Goal: Task Accomplishment & Management: Use online tool/utility

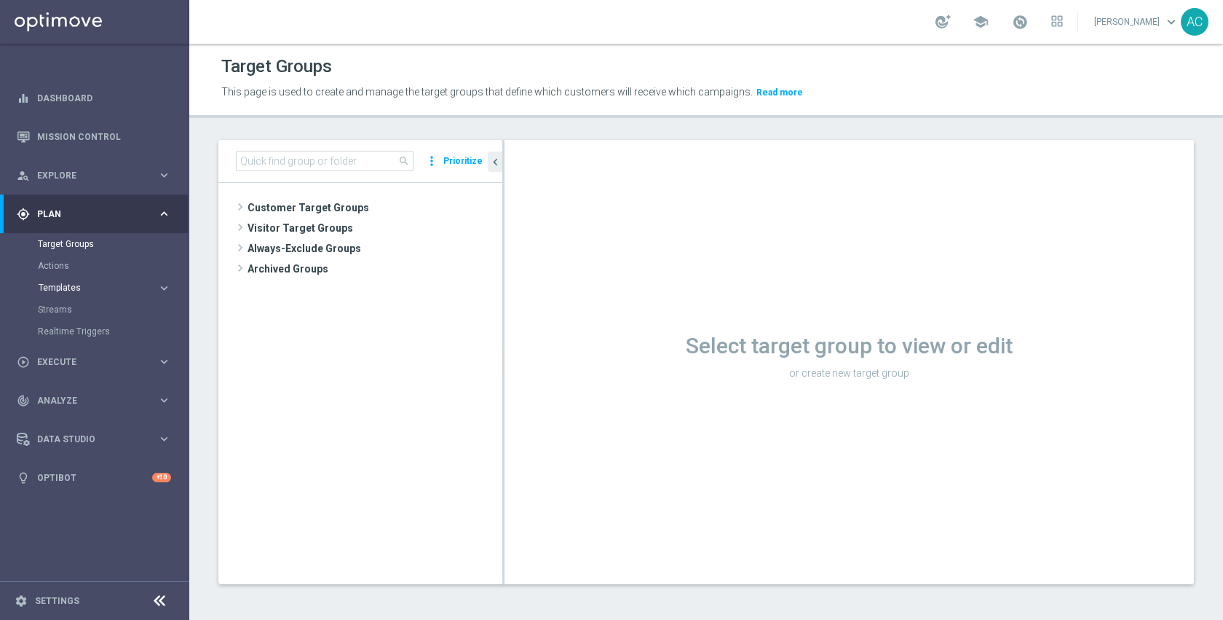
click at [74, 287] on span "Templates" at bounding box center [91, 287] width 104 height 9
click at [73, 307] on link "Optimail" at bounding box center [98, 310] width 106 height 12
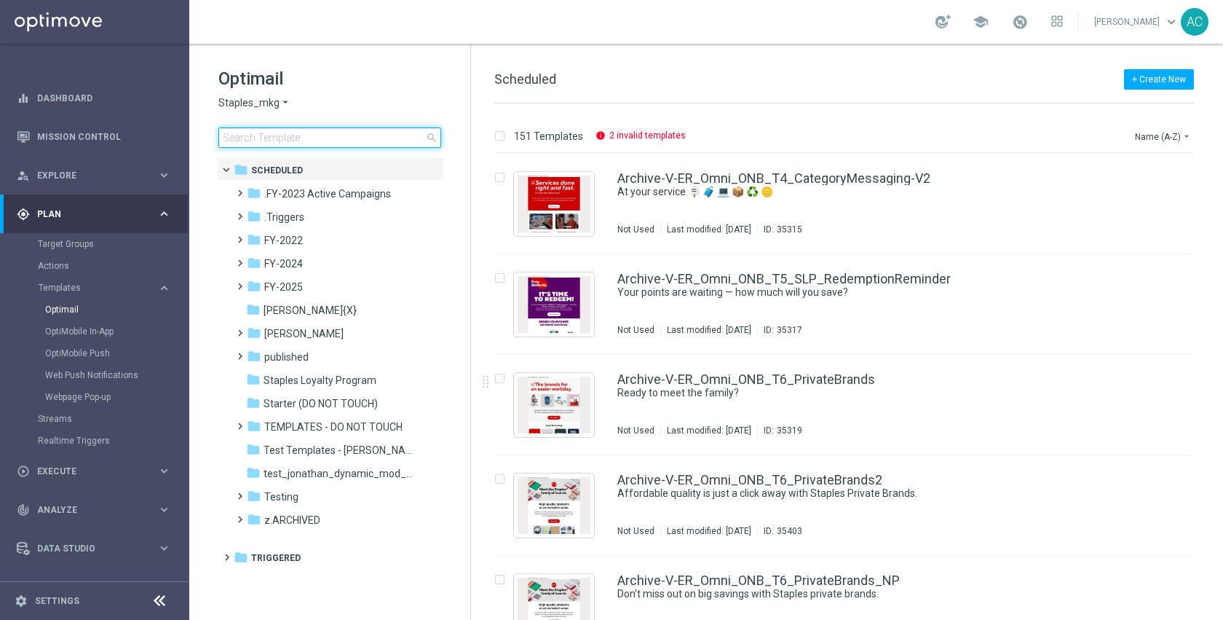
click at [330, 140] on input at bounding box center [329, 137] width 223 height 20
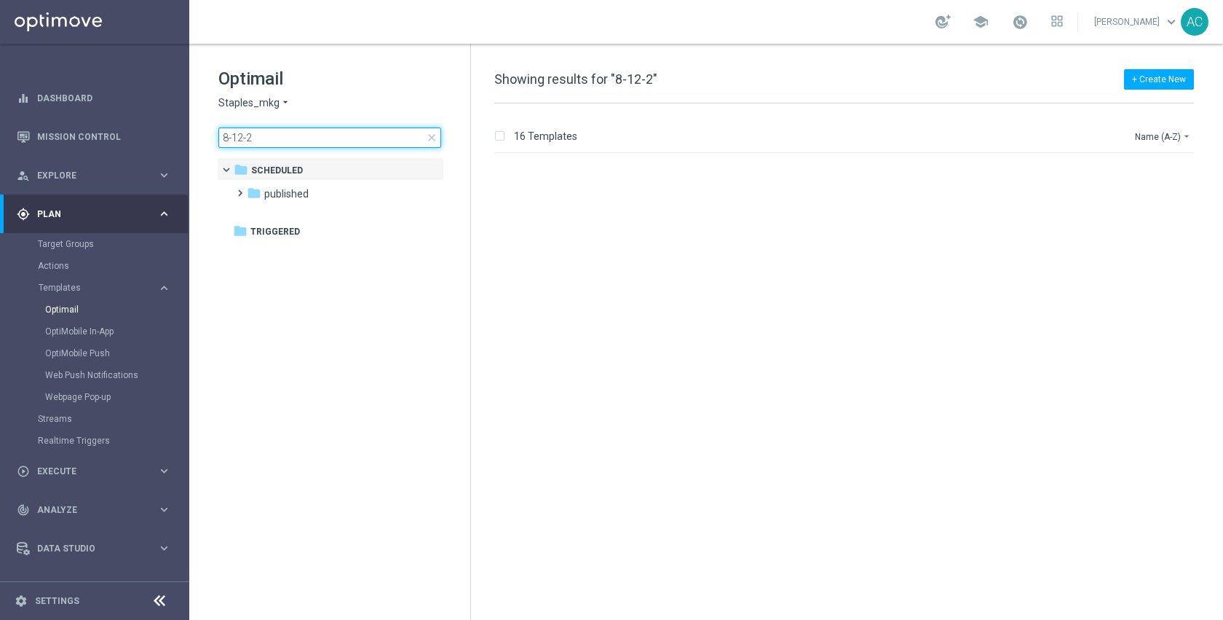
type input "[DATE]"
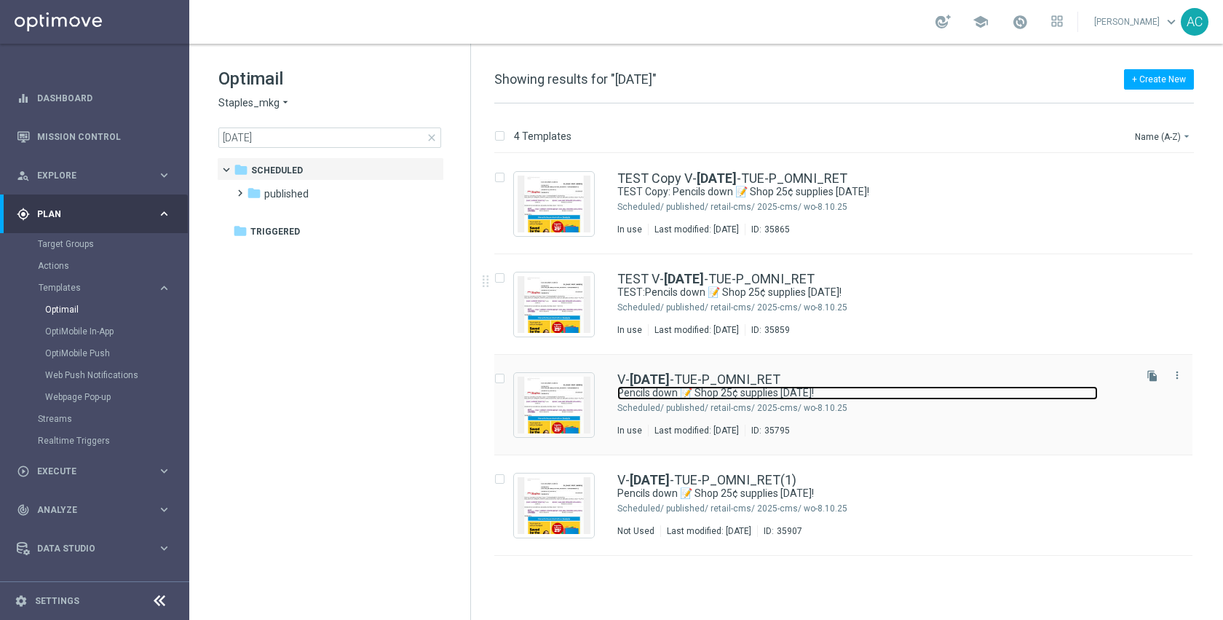
click at [709, 399] on link "Pencils down 📝 Shop 25¢ supplies [DATE]!" at bounding box center [857, 393] width 480 height 14
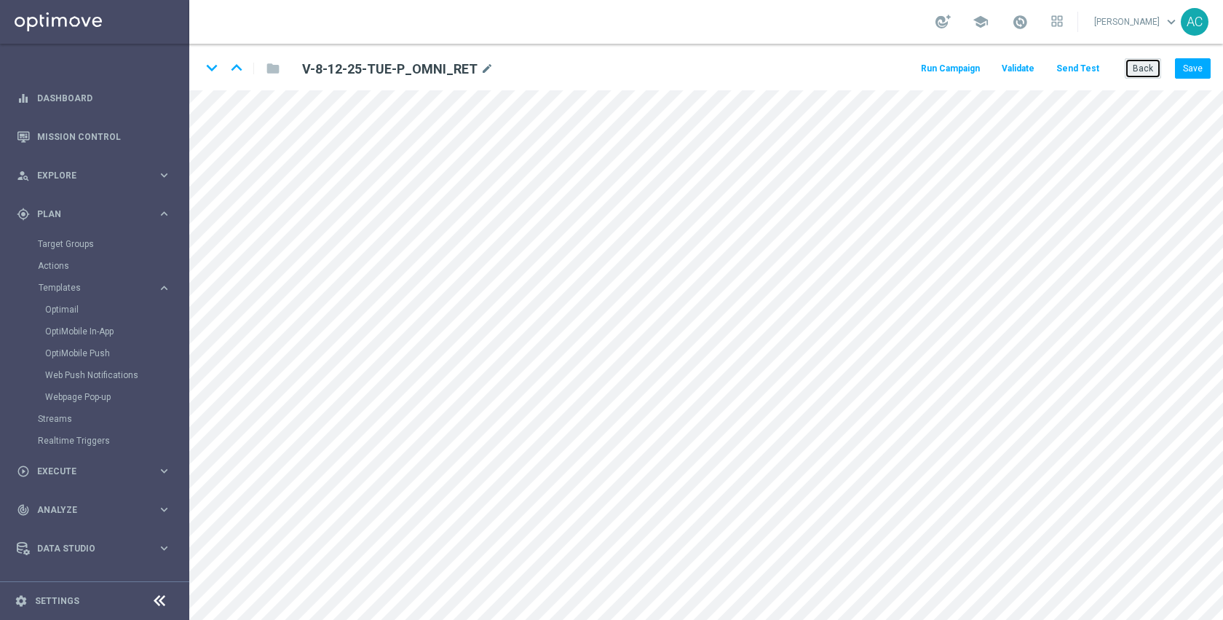
click at [1142, 71] on button "Back" at bounding box center [1143, 68] width 36 height 20
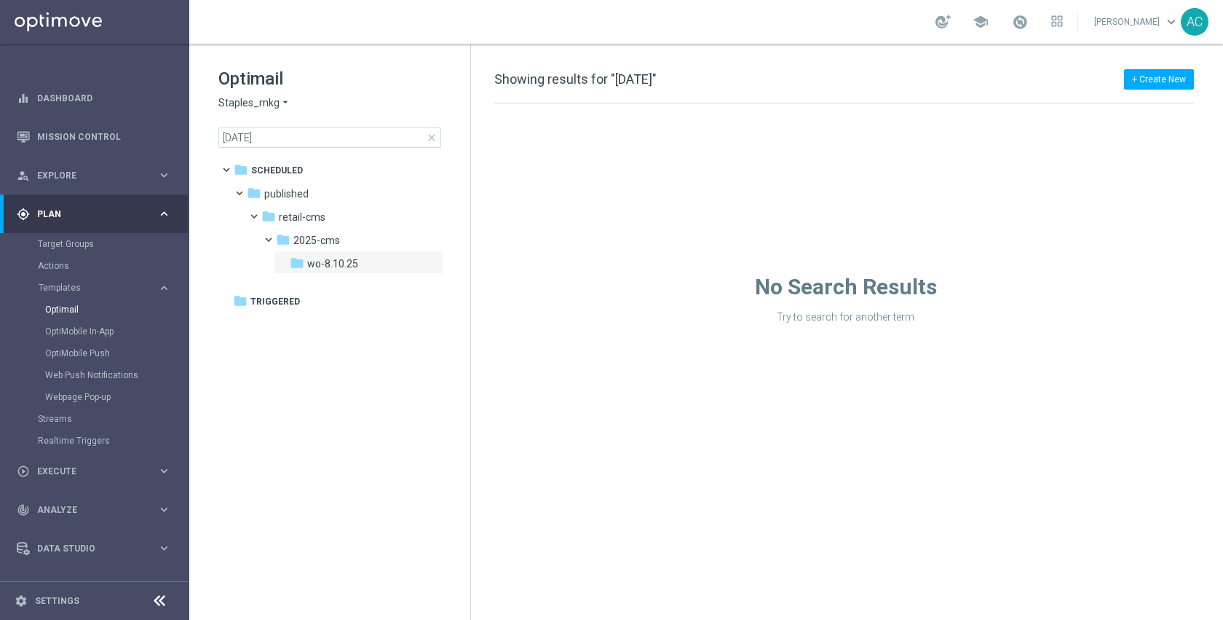
click at [432, 138] on span "close" at bounding box center [432, 138] width 12 height 12
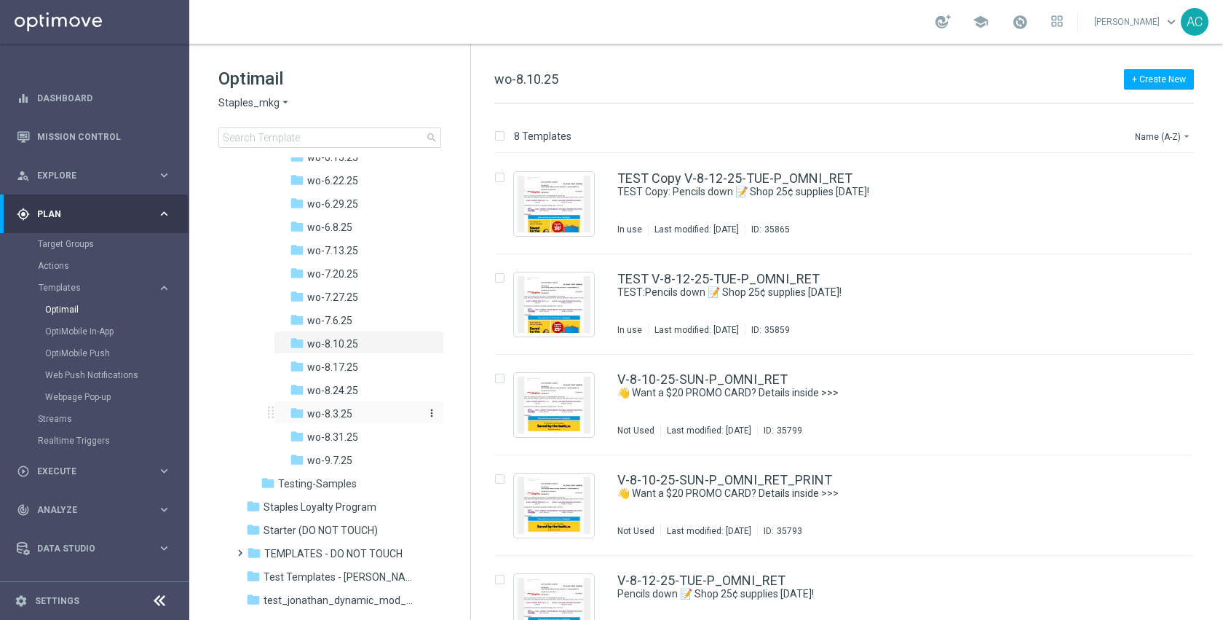
scroll to position [1000, 0]
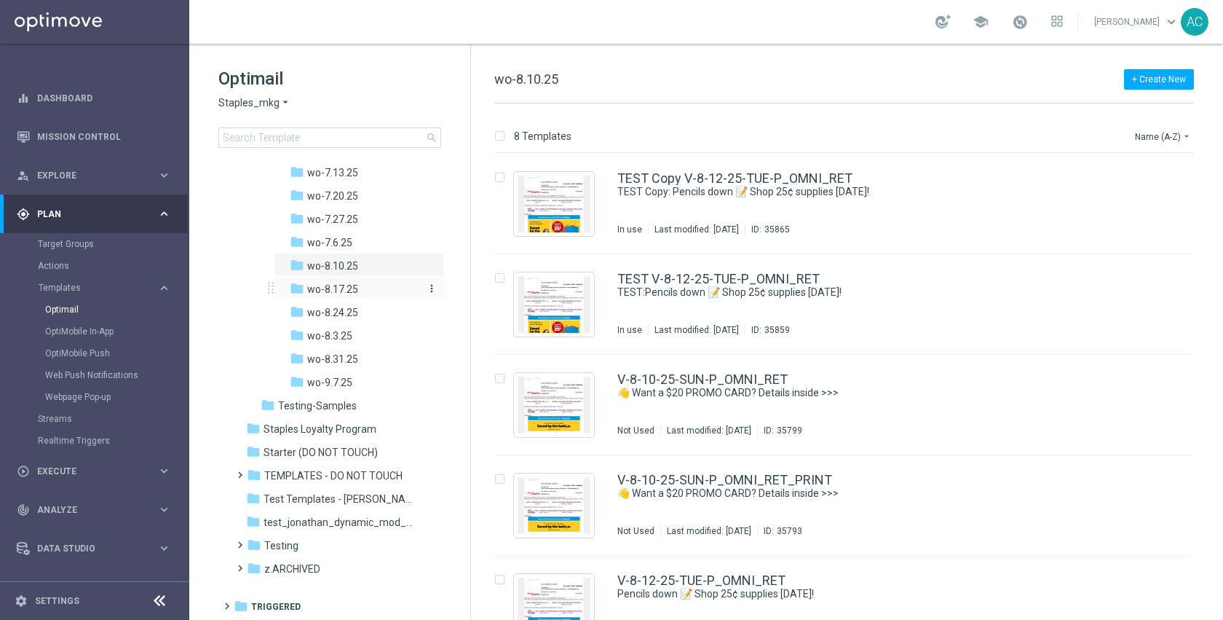
click at [350, 290] on span "wo-8.17.25" at bounding box center [332, 288] width 51 height 13
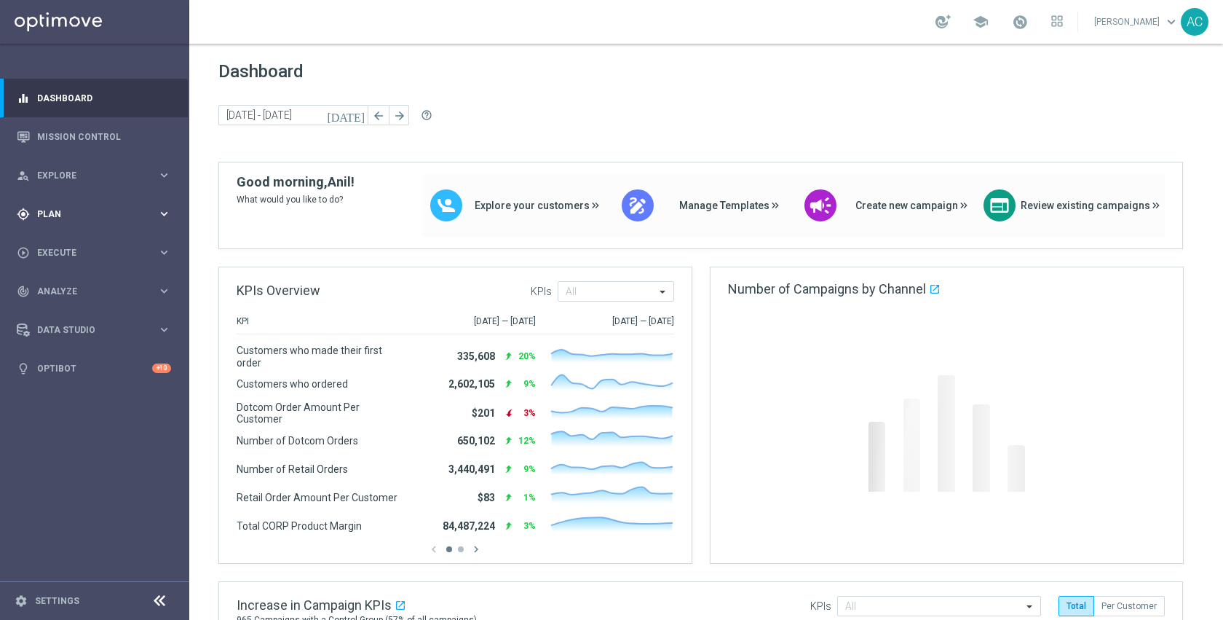
click at [52, 213] on span "Plan" at bounding box center [97, 214] width 120 height 9
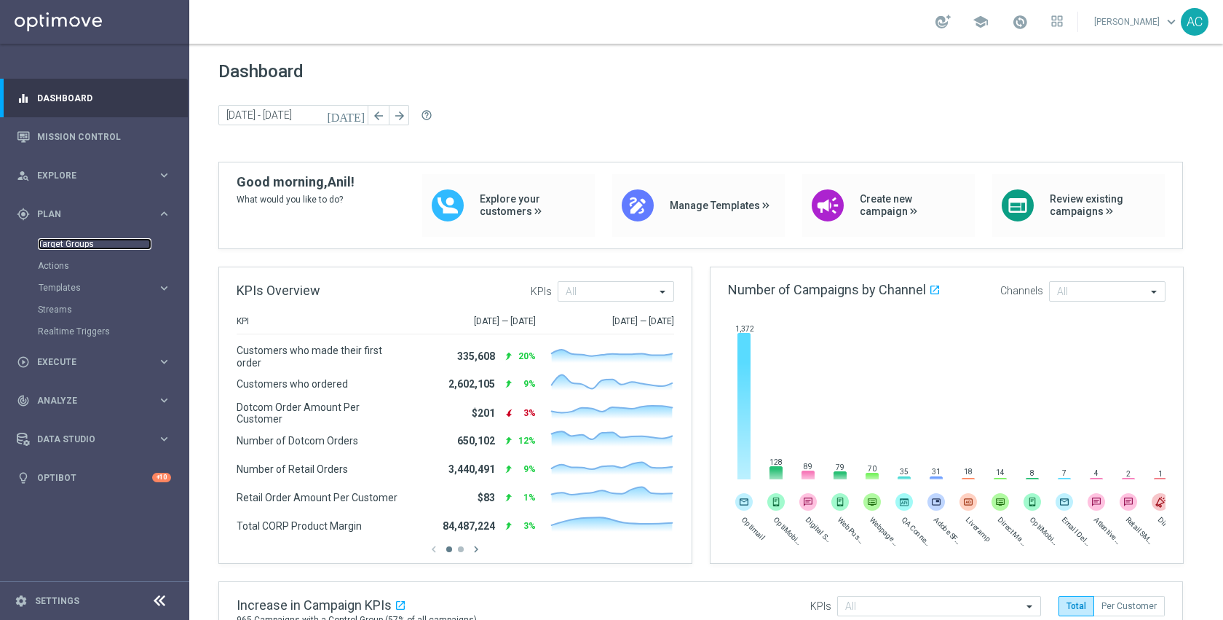
click at [66, 240] on link "Target Groups" at bounding box center [95, 244] width 114 height 12
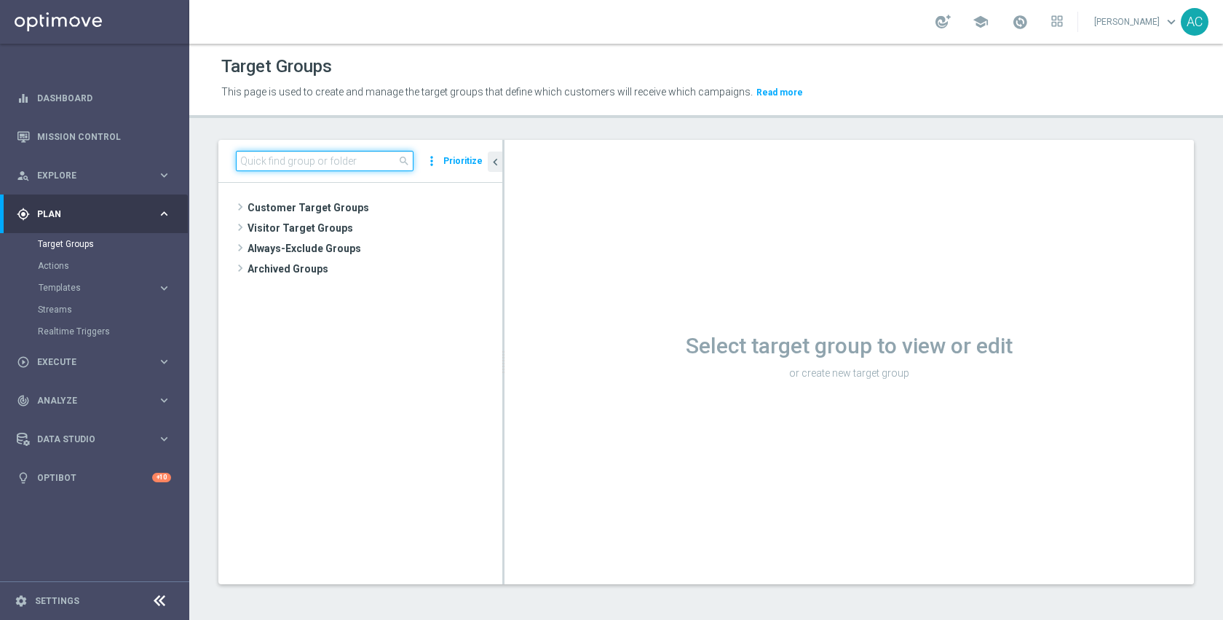
click at [329, 159] on input at bounding box center [325, 161] width 178 height 20
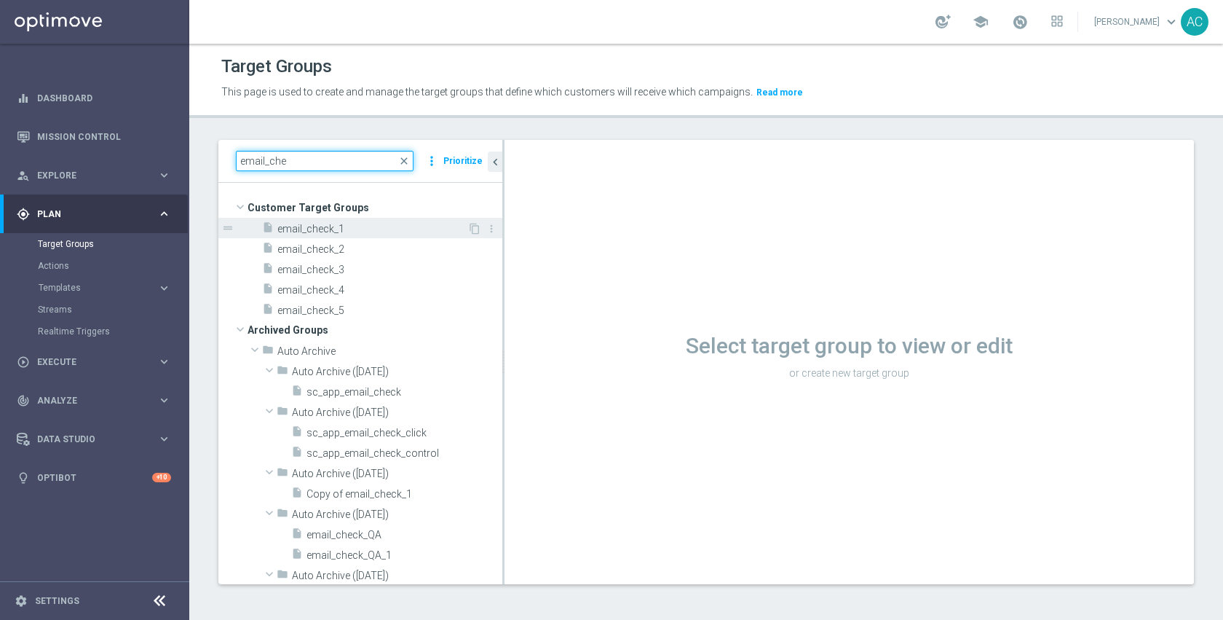
type input "email_che"
click at [339, 232] on span "email_check_1" at bounding box center [372, 229] width 190 height 12
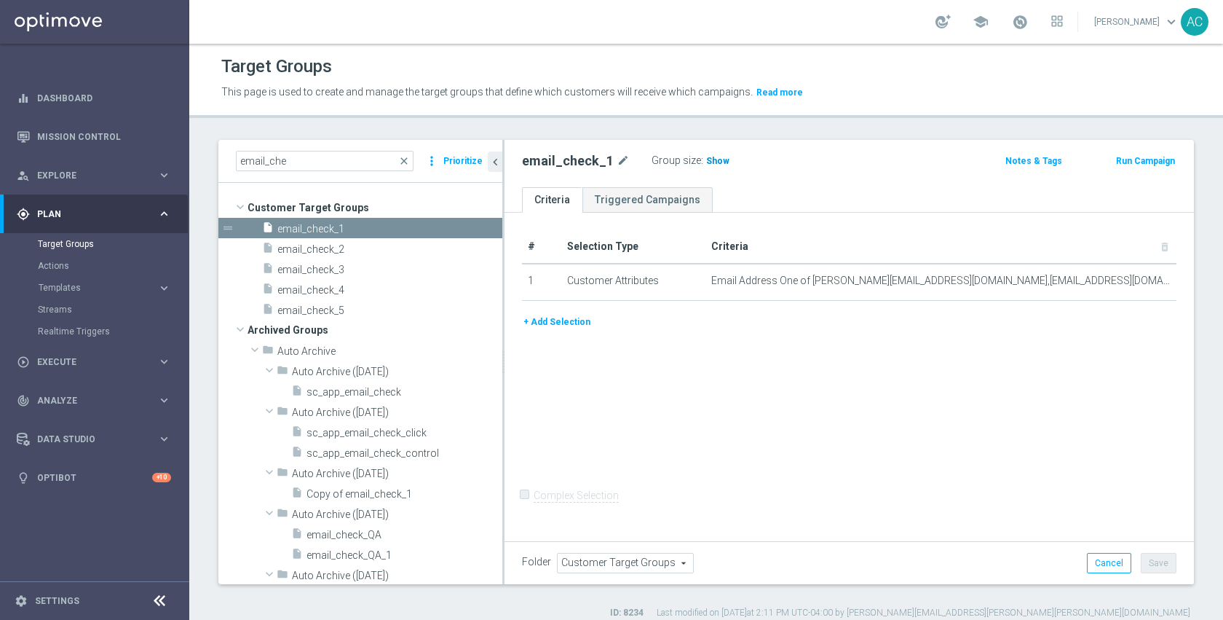
click at [715, 165] on span "Show" at bounding box center [717, 161] width 23 height 10
click at [1152, 162] on button "Run Campaign" at bounding box center [1146, 161] width 62 height 16
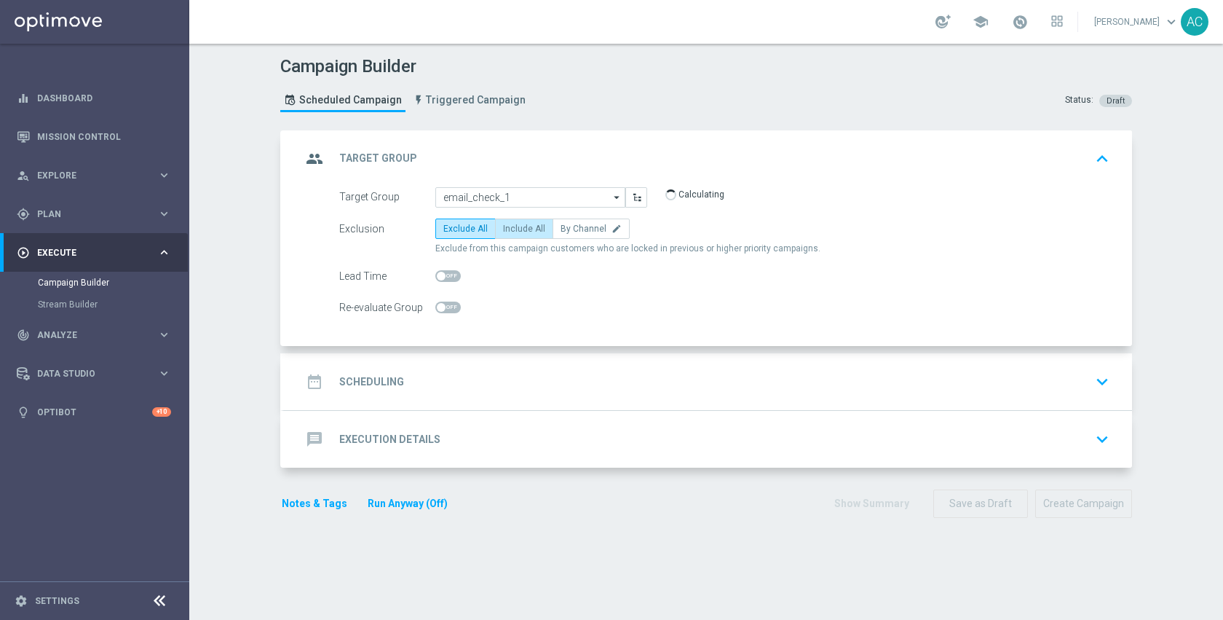
click at [498, 219] on label "Include All" at bounding box center [524, 228] width 58 height 20
click at [503, 226] on input "Include All" at bounding box center [507, 230] width 9 height 9
radio input "true"
click at [540, 359] on div "date_range Scheduling keyboard_arrow_down" at bounding box center [708, 381] width 848 height 57
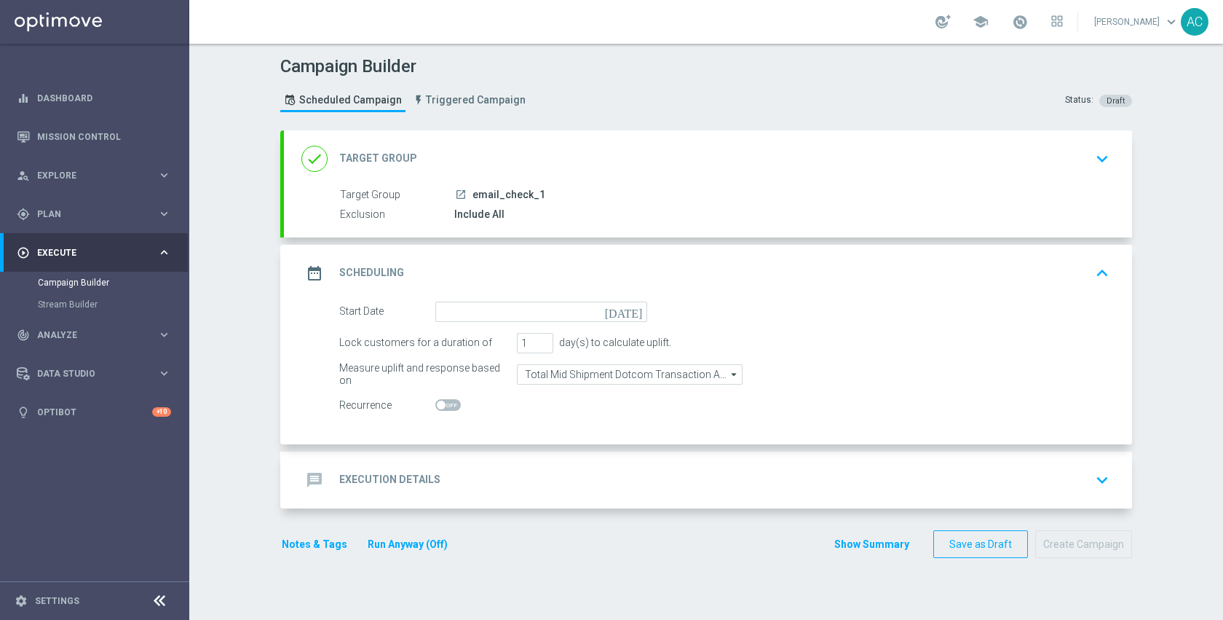
click at [629, 312] on icon "today" at bounding box center [626, 309] width 43 height 16
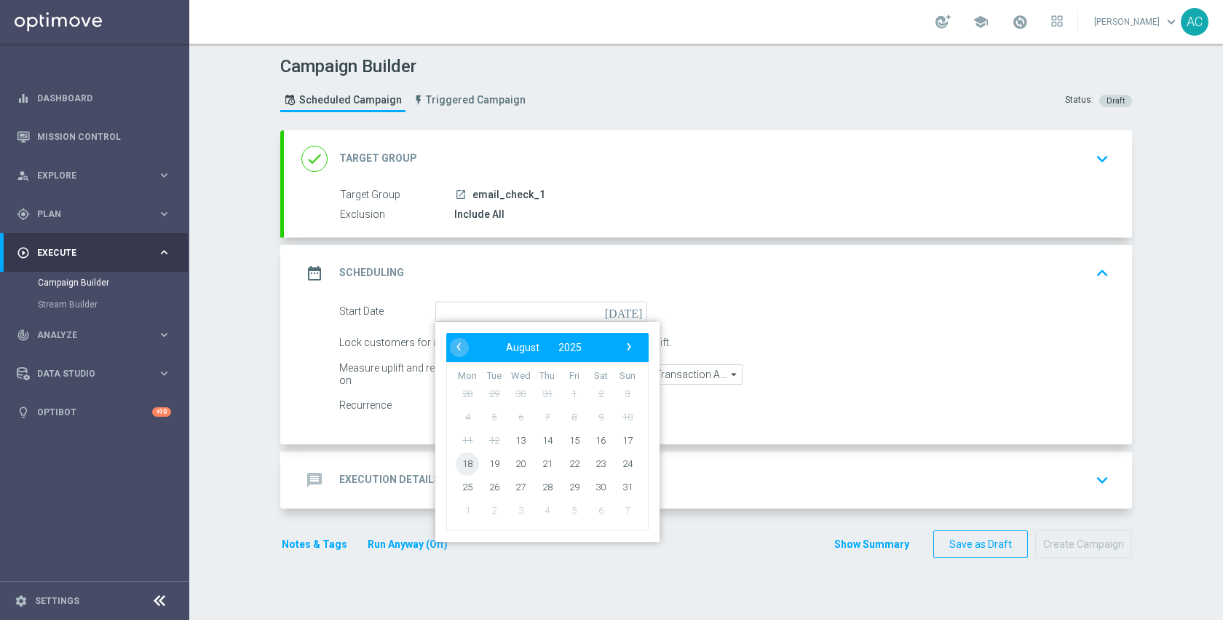
click at [459, 466] on span "18" at bounding box center [467, 462] width 23 height 23
type input "18 Aug 2025"
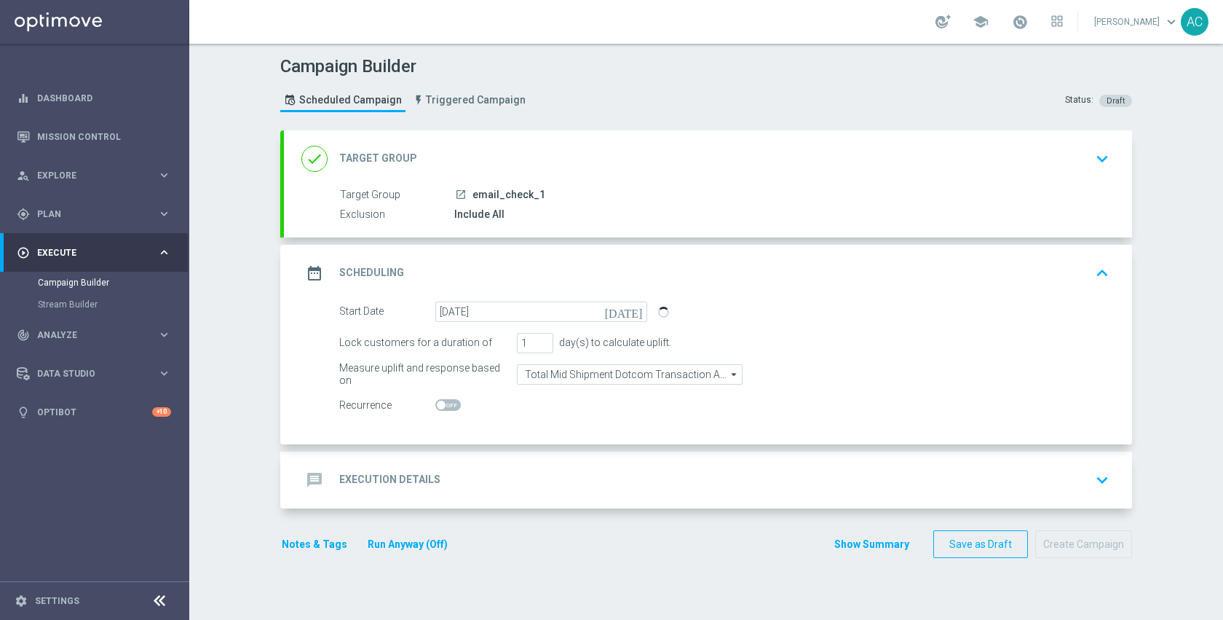
click at [554, 479] on div "message Execution Details keyboard_arrow_down" at bounding box center [707, 480] width 813 height 28
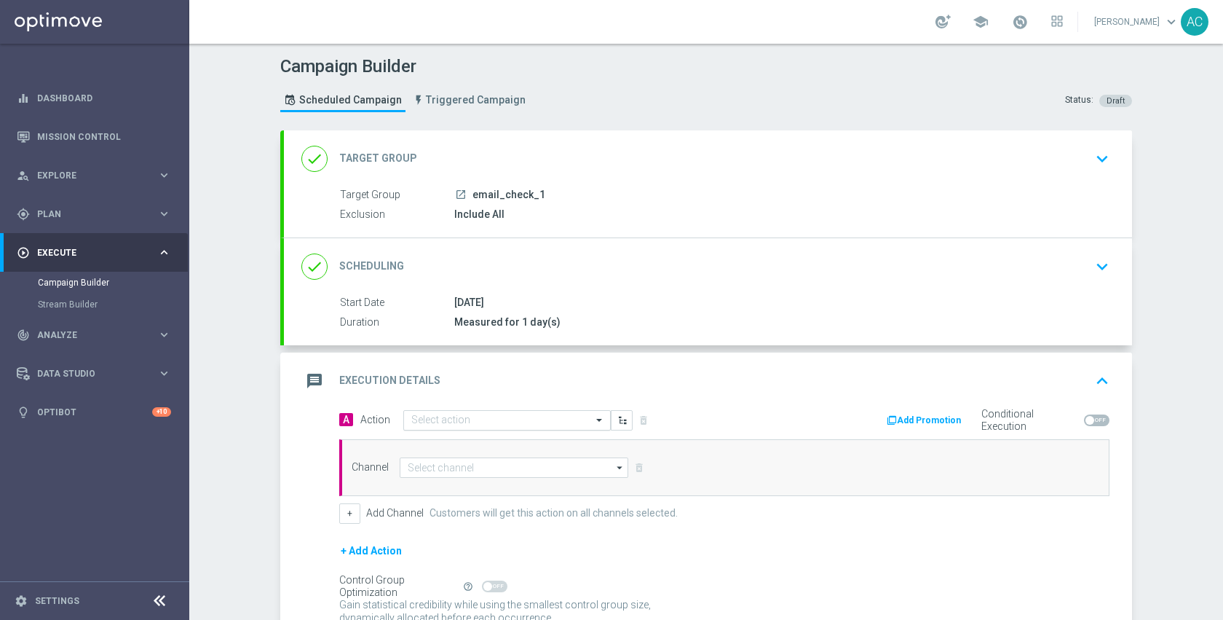
click at [534, 422] on input "text" at bounding box center [492, 420] width 162 height 12
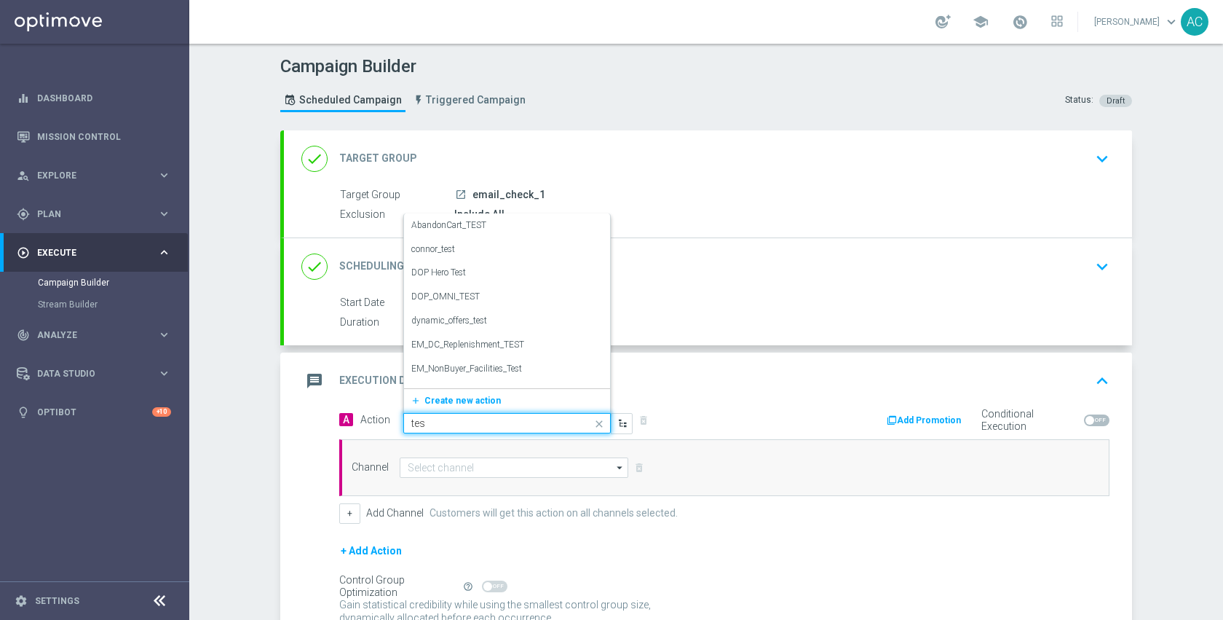
type input "test"
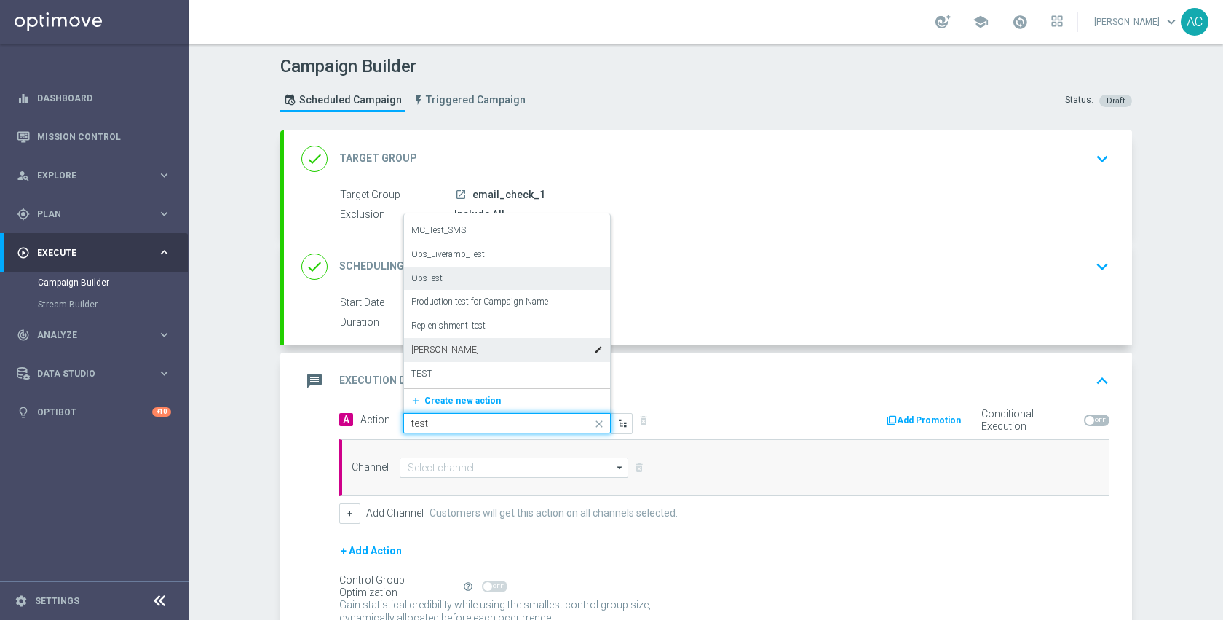
scroll to position [399, 0]
click at [478, 349] on div "TEST edit" at bounding box center [506, 353] width 191 height 24
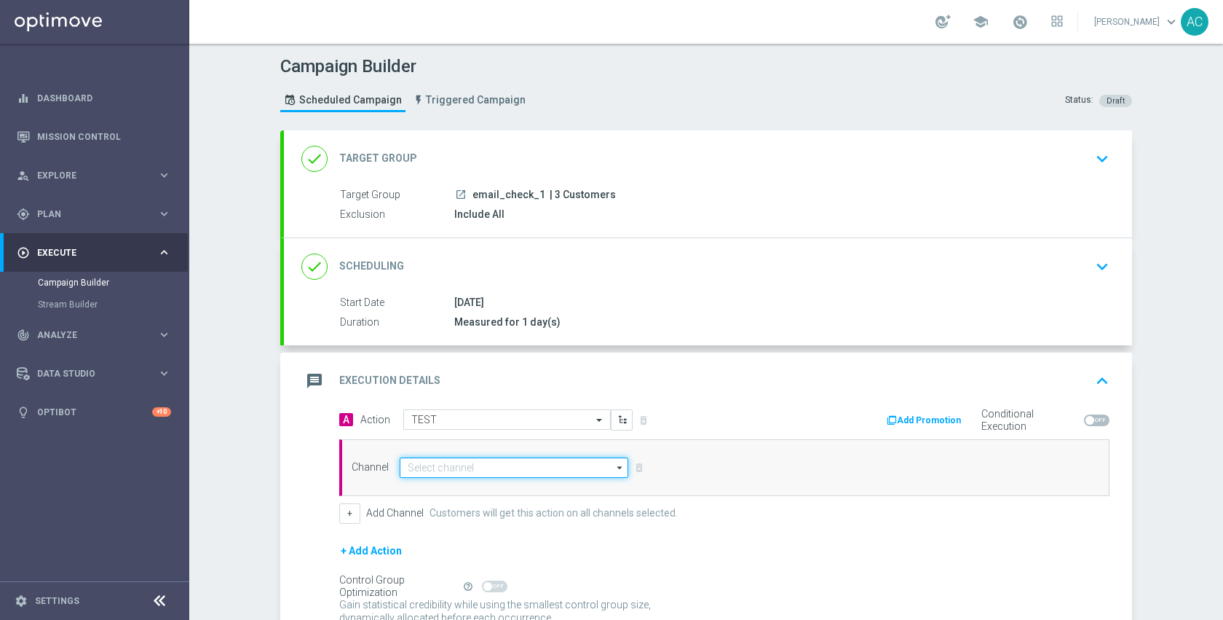
click at [465, 464] on input at bounding box center [514, 467] width 229 height 20
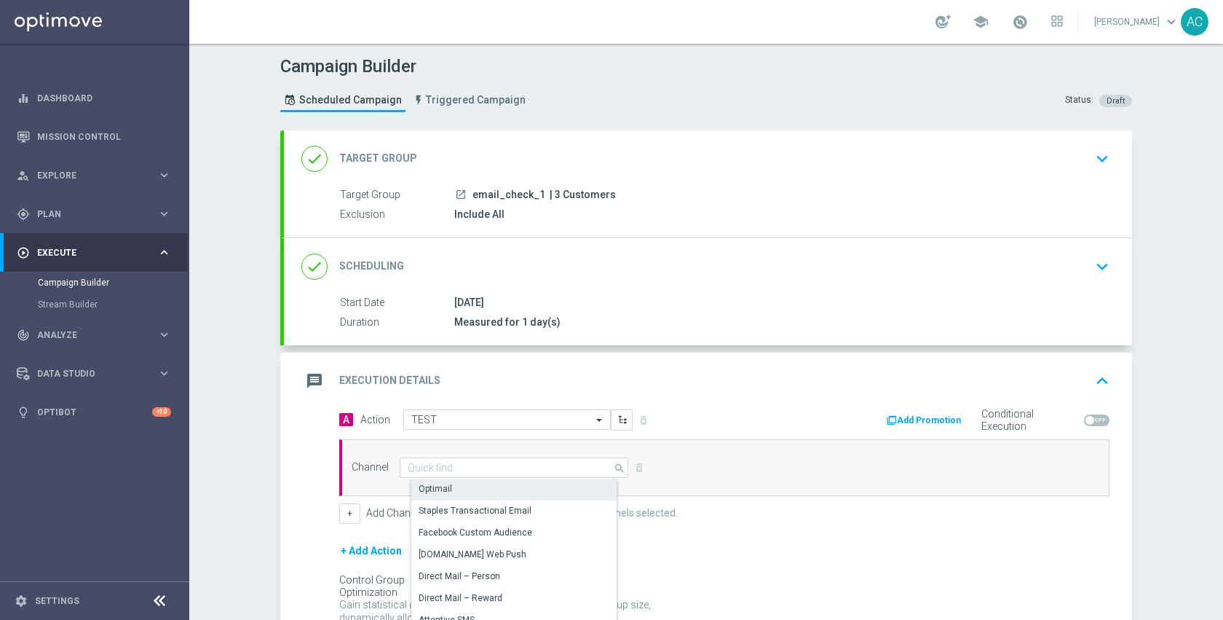
click at [462, 485] on div "Optimail" at bounding box center [519, 488] width 217 height 20
type input "Optimail"
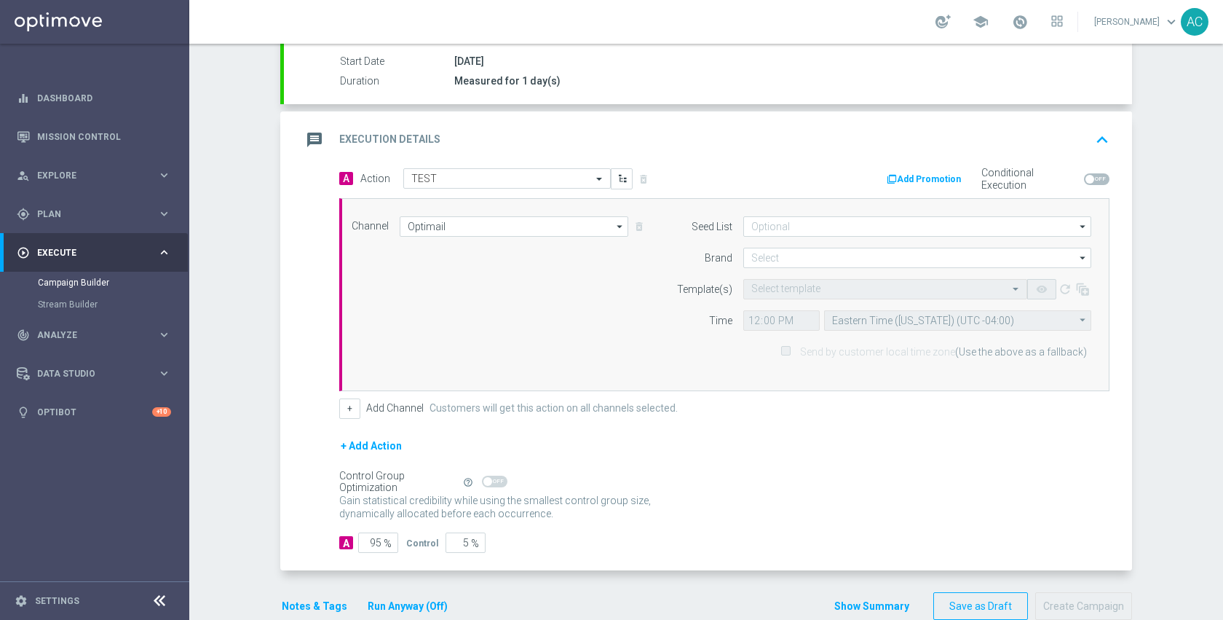
scroll to position [270, 0]
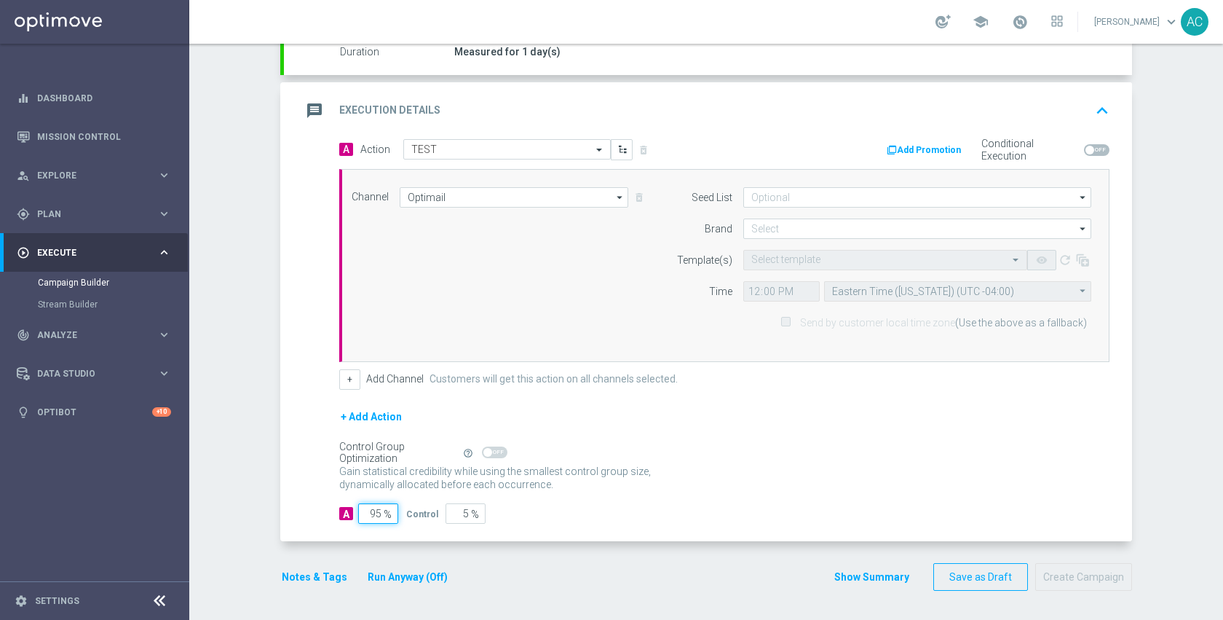
click at [377, 519] on input "95" at bounding box center [378, 513] width 40 height 20
type input "9"
type input "91"
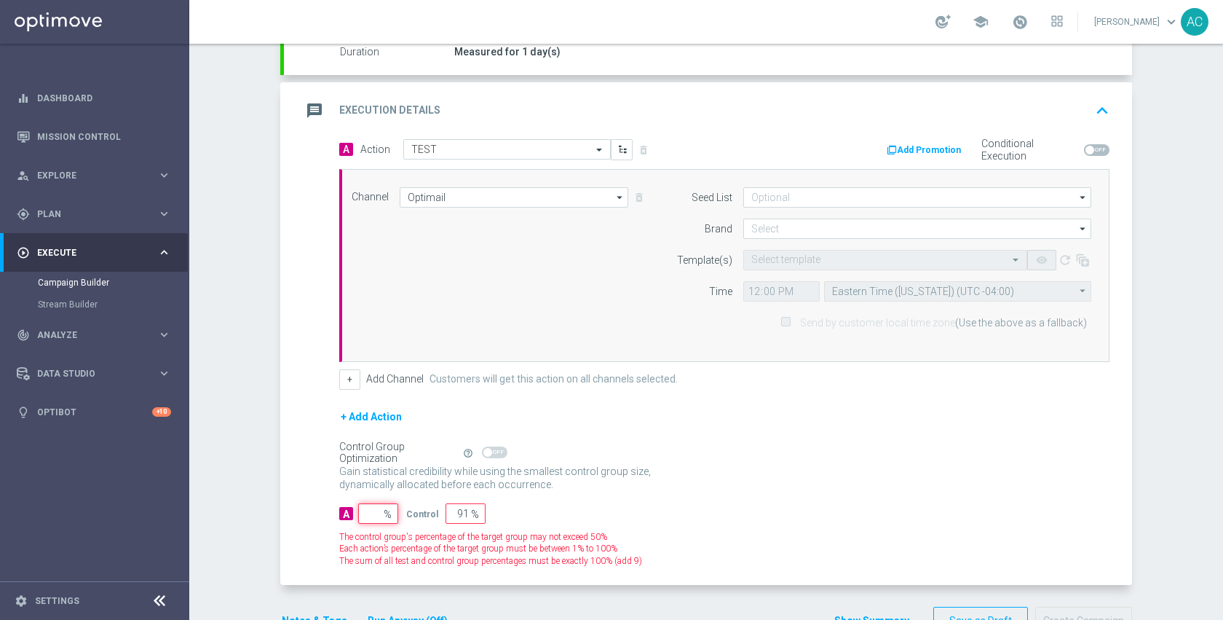
type input "100"
type input "1"
type input "99"
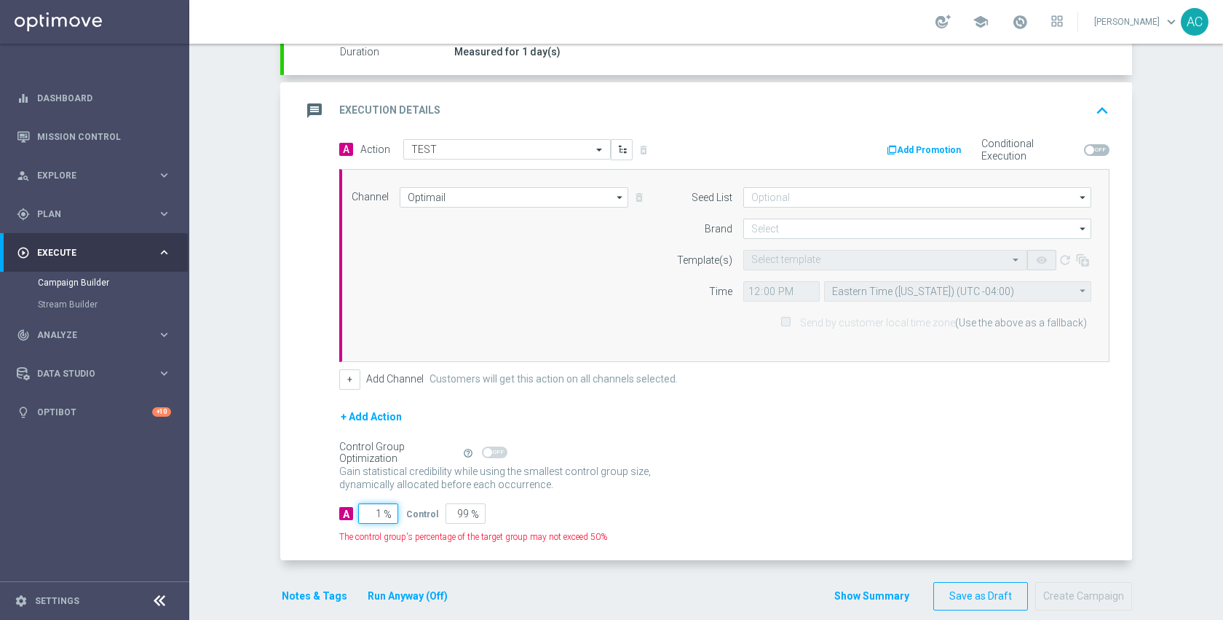
type input "10"
type input "90"
type input "100"
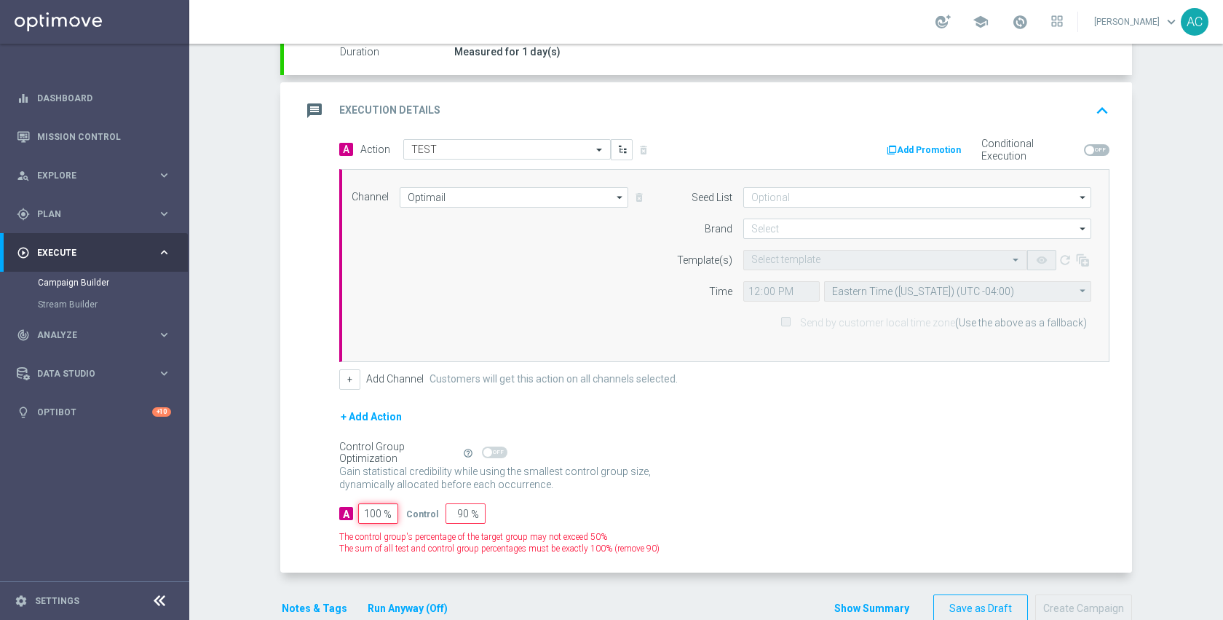
type input "0"
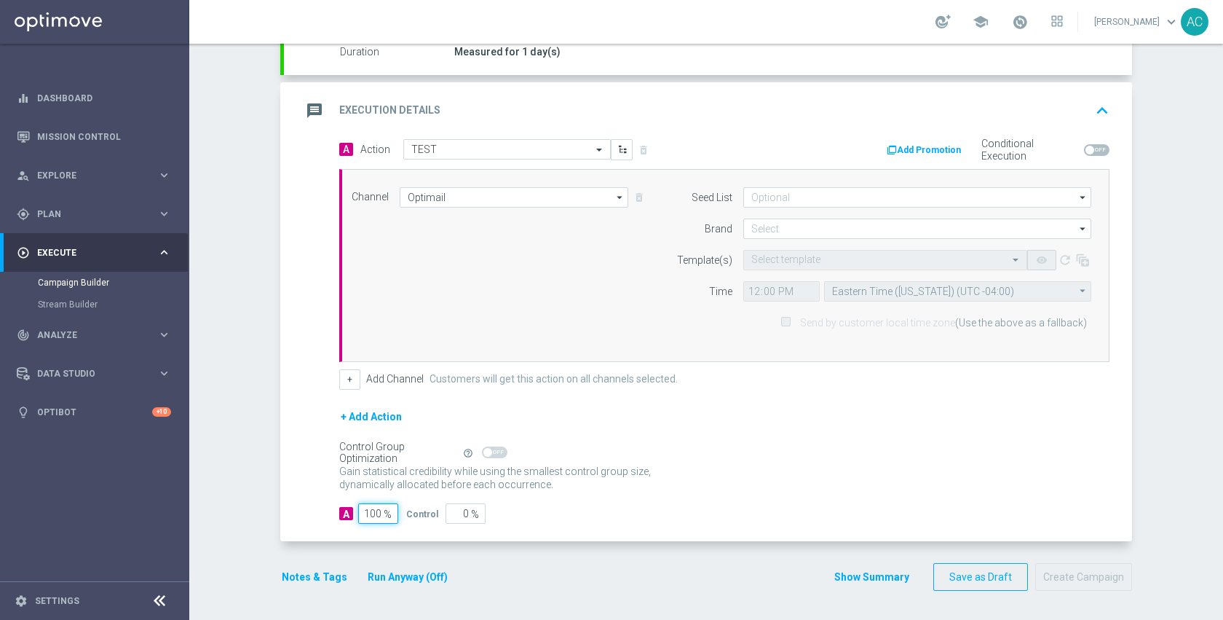
type input "100"
click at [759, 454] on div "Control Group Optimization Self Optimizing Campaign help_outline" at bounding box center [724, 452] width 770 height 16
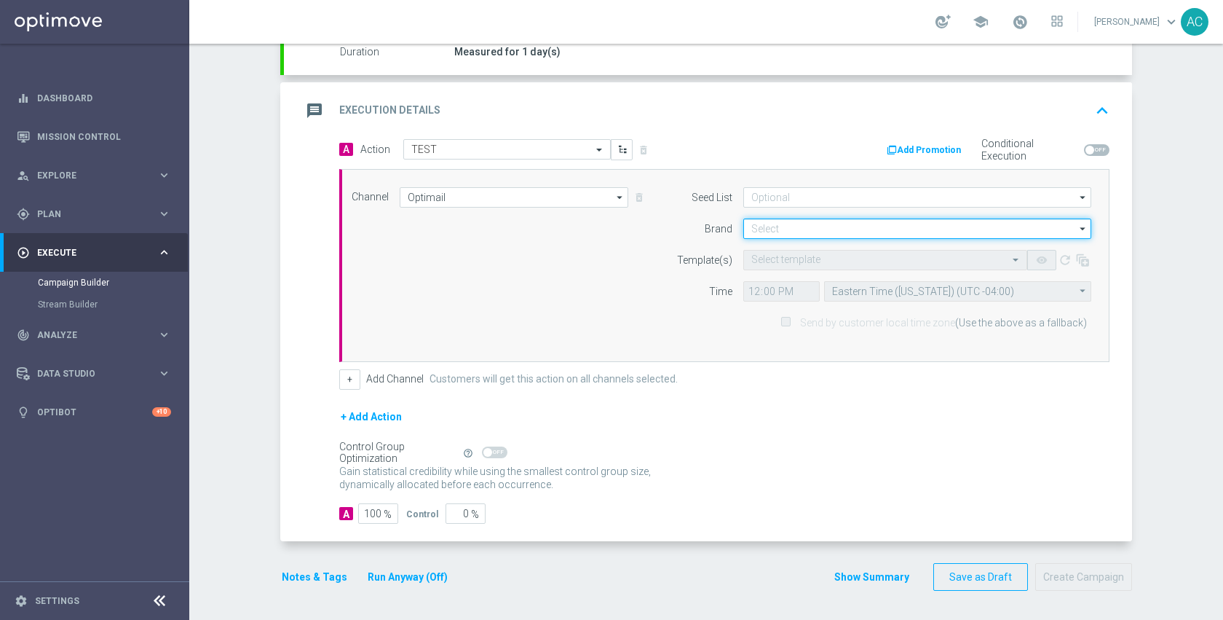
click at [776, 232] on input at bounding box center [917, 228] width 348 height 20
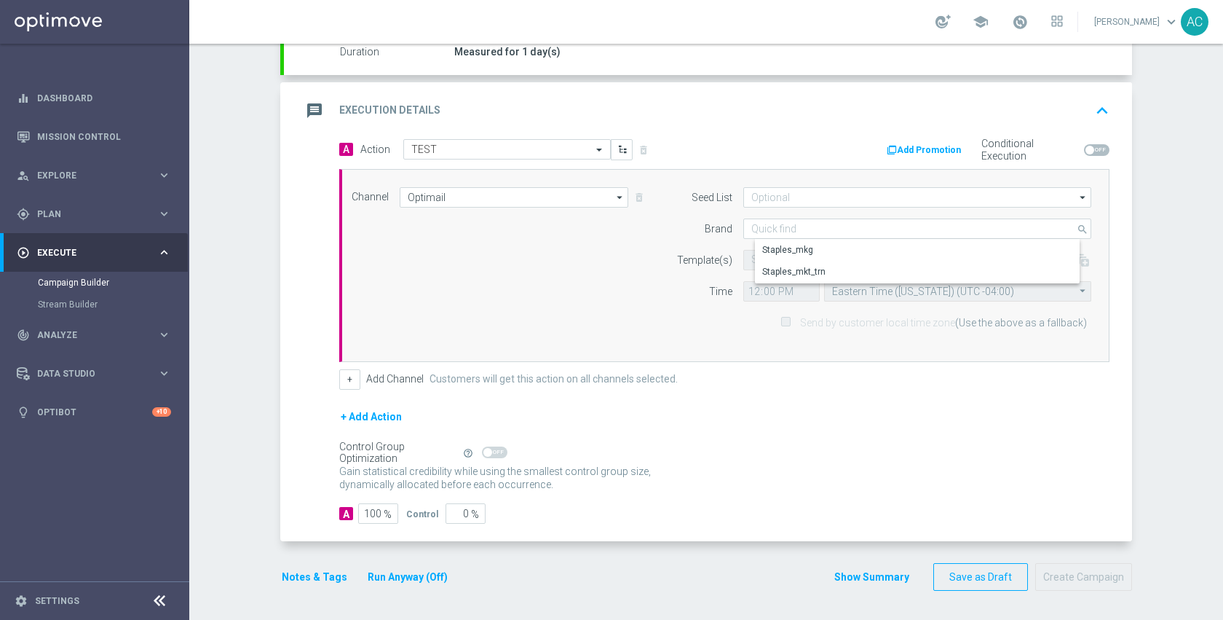
click at [778, 241] on div "Staples_mkg" at bounding box center [929, 250] width 348 height 20
type input "Staples_mkg"
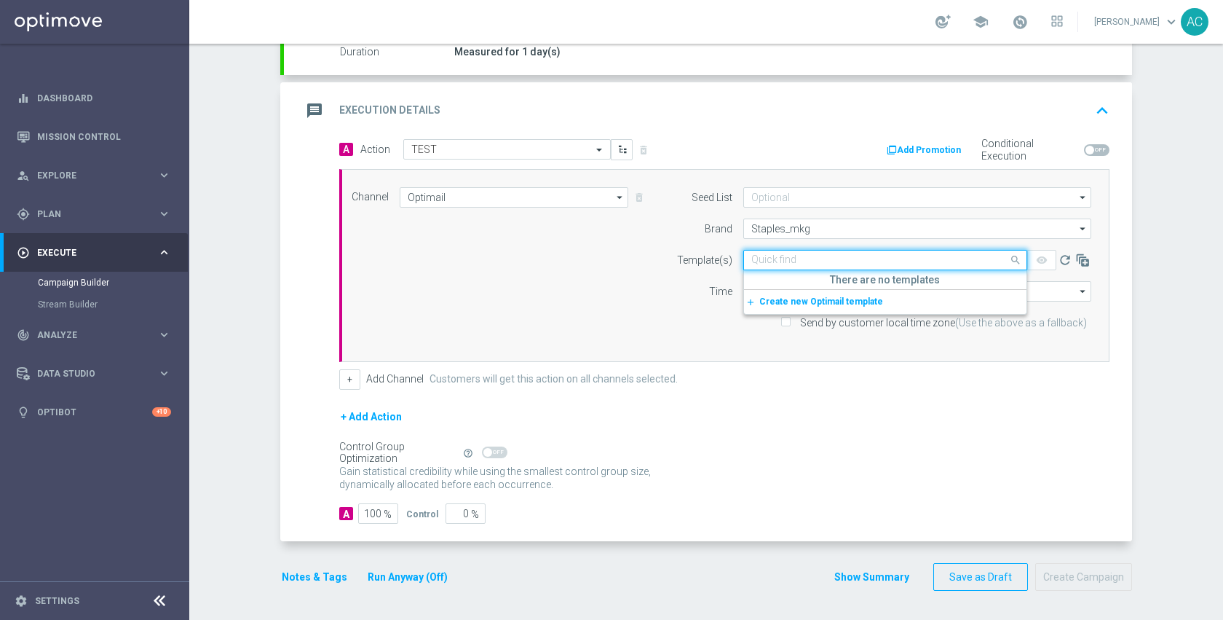
click at [780, 262] on input "text" at bounding box center [870, 260] width 239 height 12
click at [763, 276] on label "V-8-22-25-FRI-P_OMNI_RET" at bounding box center [804, 282] width 106 height 12
type input "8-22-25"
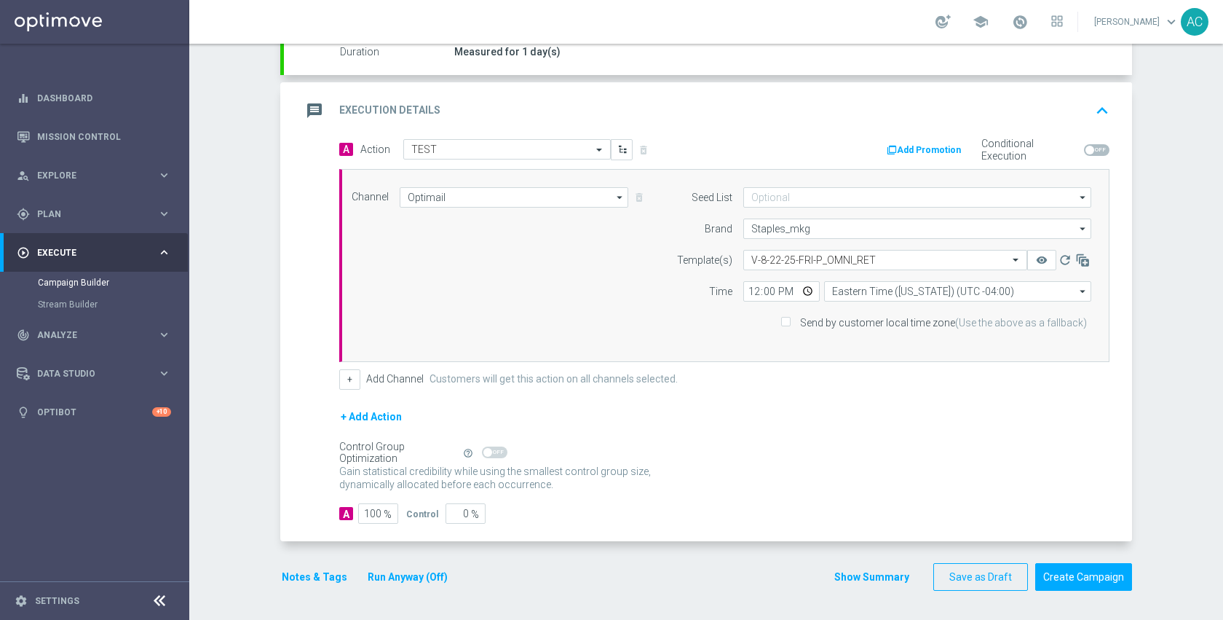
click at [731, 478] on div "Gain statistical credibility while using the smallest control group size, dynam…" at bounding box center [724, 478] width 770 height 35
click at [799, 289] on input "12:00" at bounding box center [781, 291] width 76 height 20
click at [954, 420] on div "+ Add Action" at bounding box center [724, 426] width 770 height 36
type input "11:20"
click at [1070, 567] on button "Create Campaign" at bounding box center [1083, 577] width 97 height 28
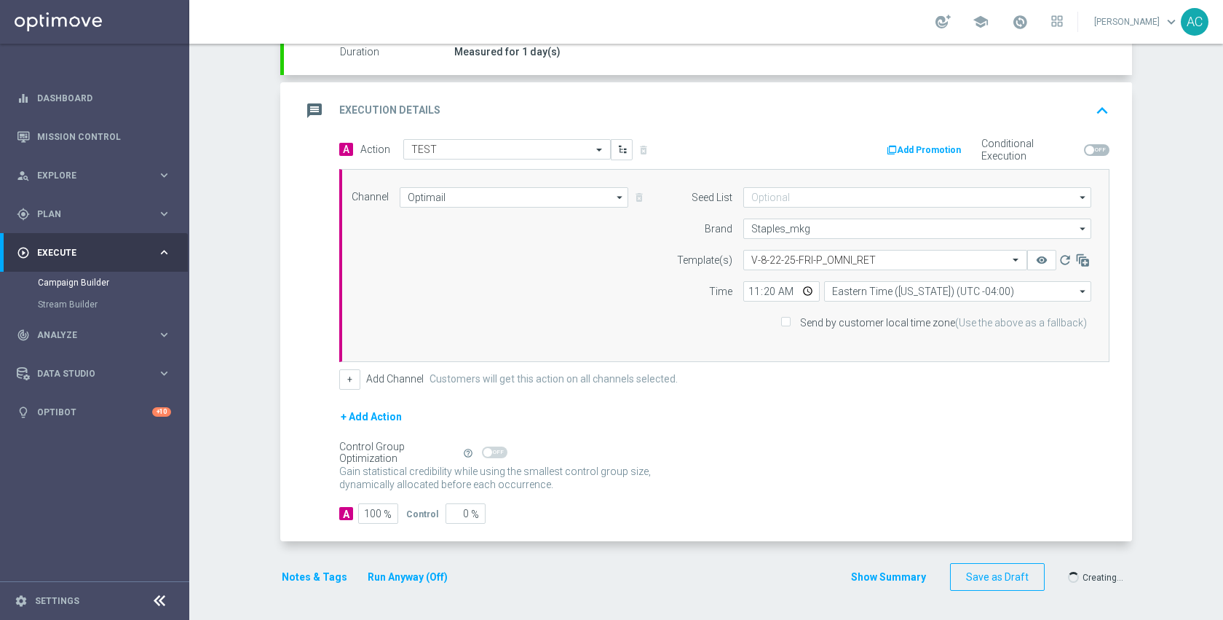
click at [851, 460] on div at bounding box center [596, 310] width 1223 height 620
